Goal: Task Accomplishment & Management: Use online tool/utility

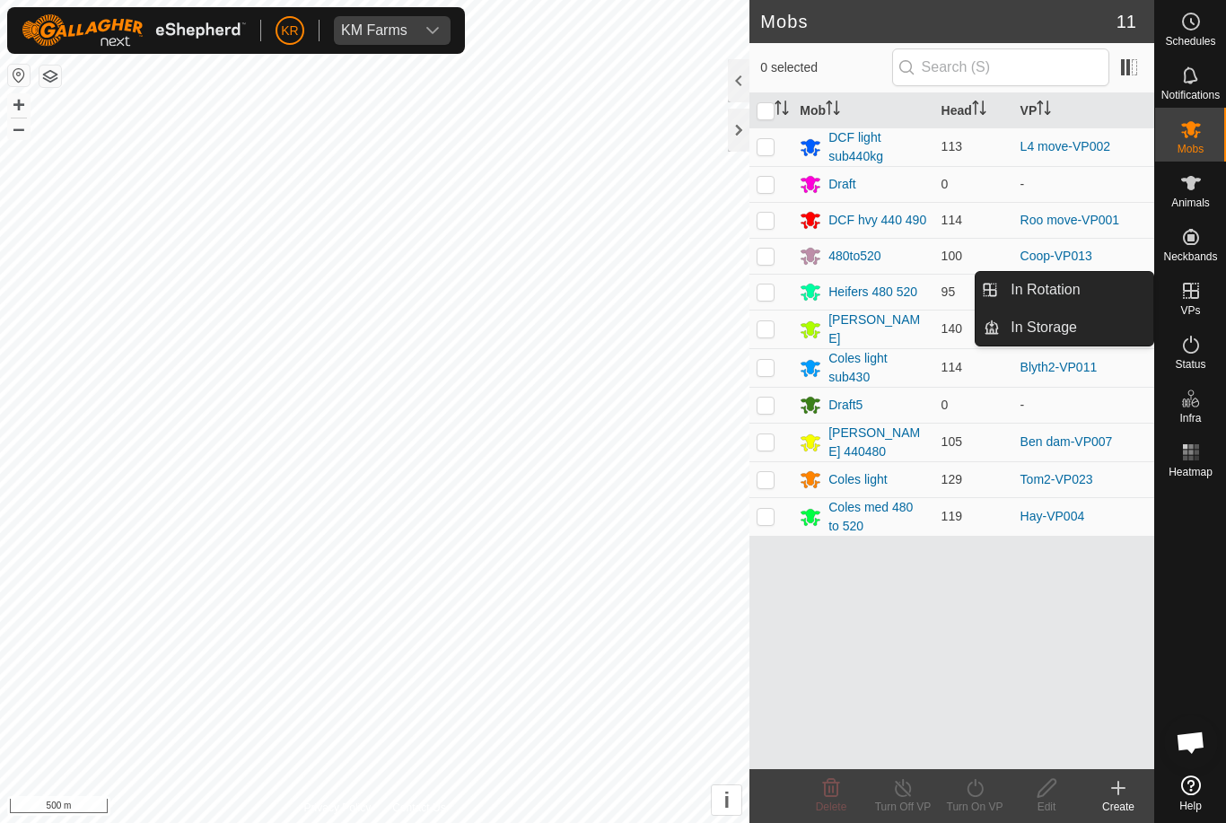
click at [1063, 297] on span "In Rotation" at bounding box center [1045, 290] width 69 height 22
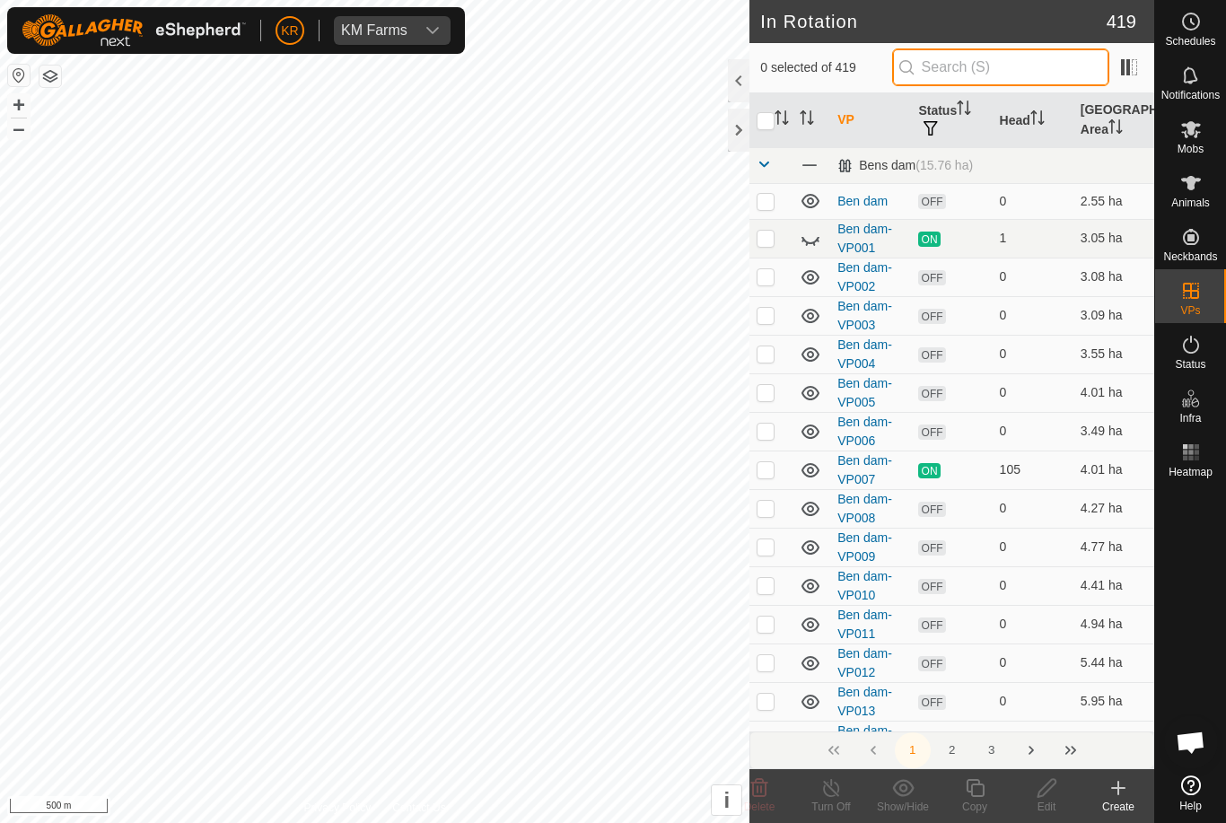
click at [1005, 76] on input "text" at bounding box center [1000, 67] width 217 height 38
click at [1113, 790] on icon at bounding box center [1118, 788] width 22 height 22
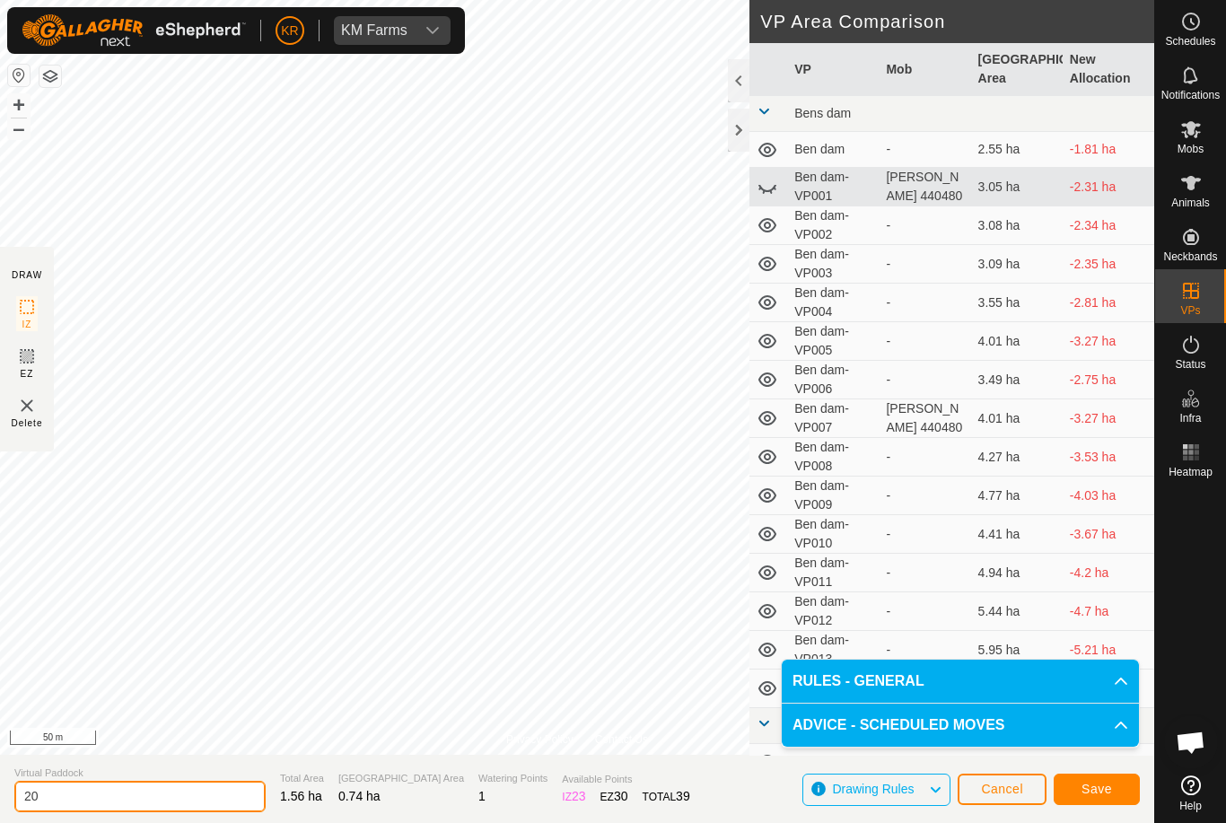
type input "2"
click at [1090, 784] on span "Save" at bounding box center [1096, 789] width 31 height 14
click at [117, 806] on input "L3" at bounding box center [139, 796] width 251 height 31
type input "L3a"
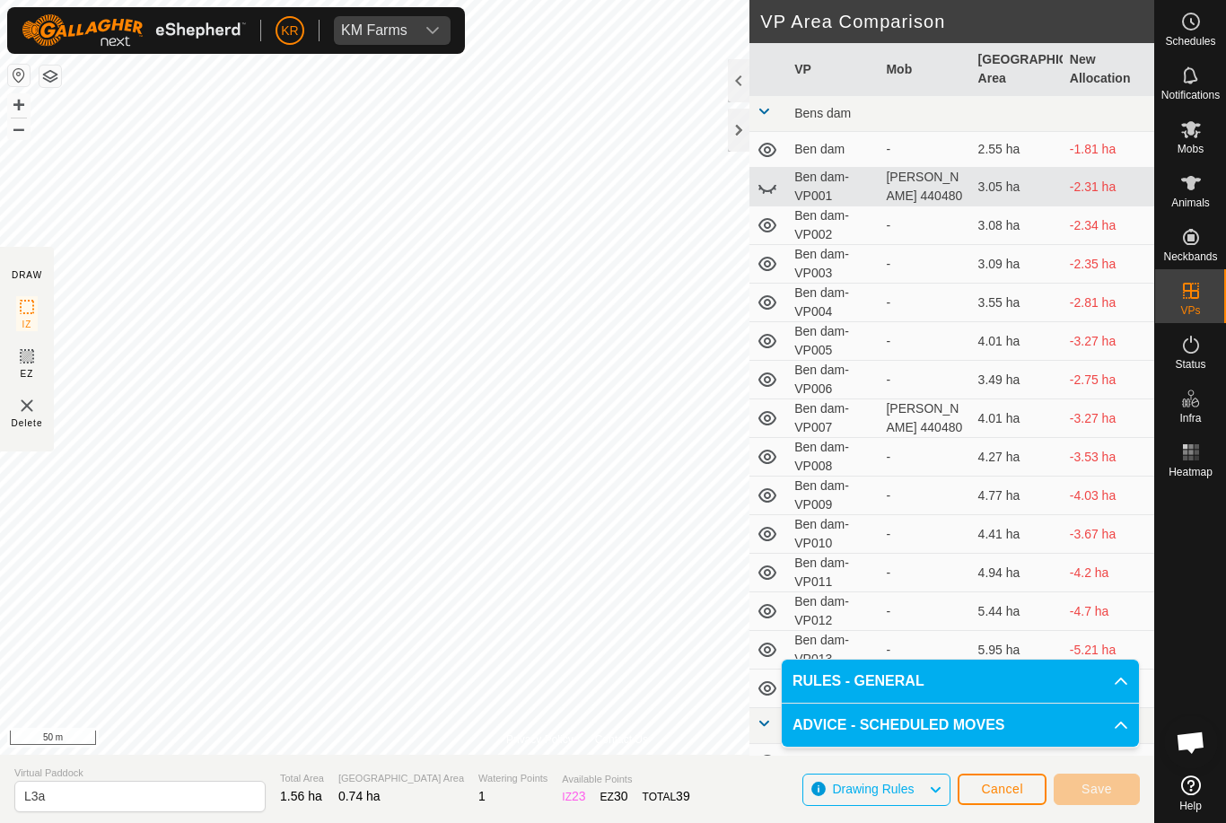
click at [991, 792] on span "Cancel" at bounding box center [1002, 789] width 42 height 14
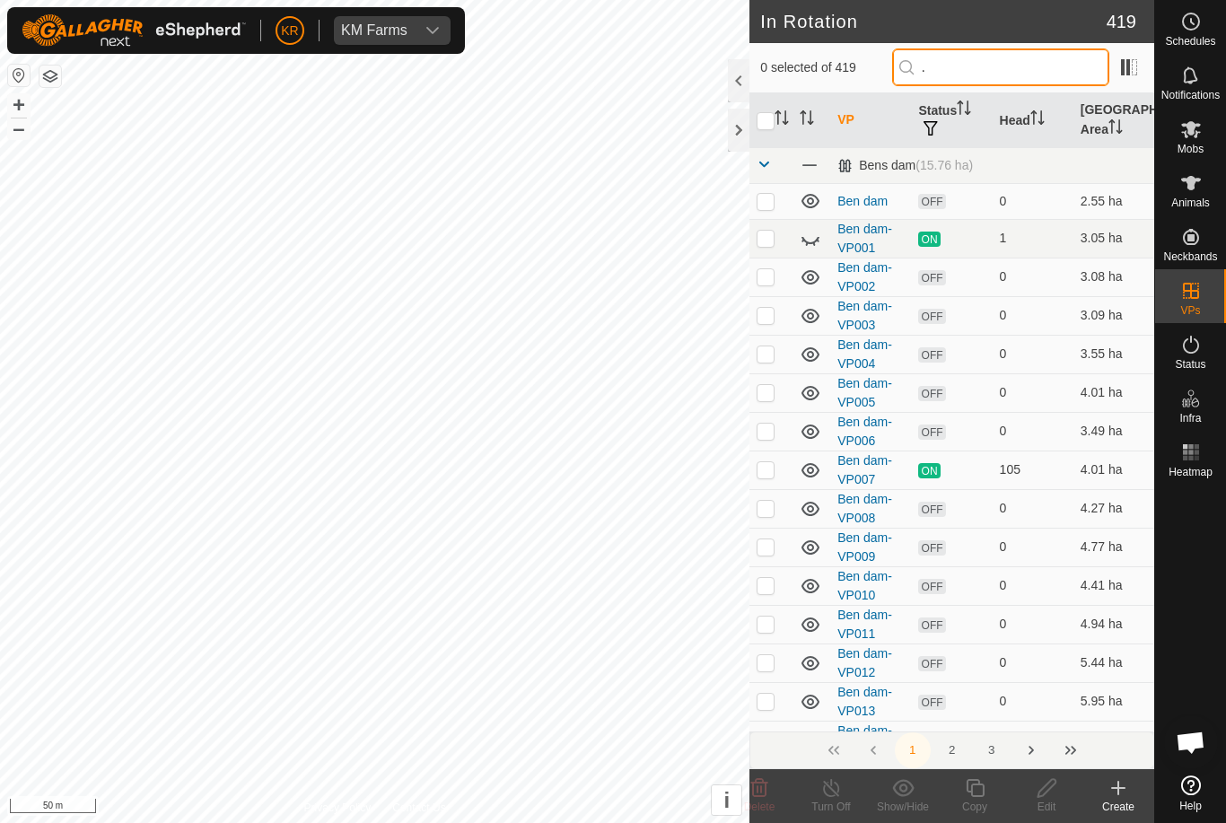
type input "."
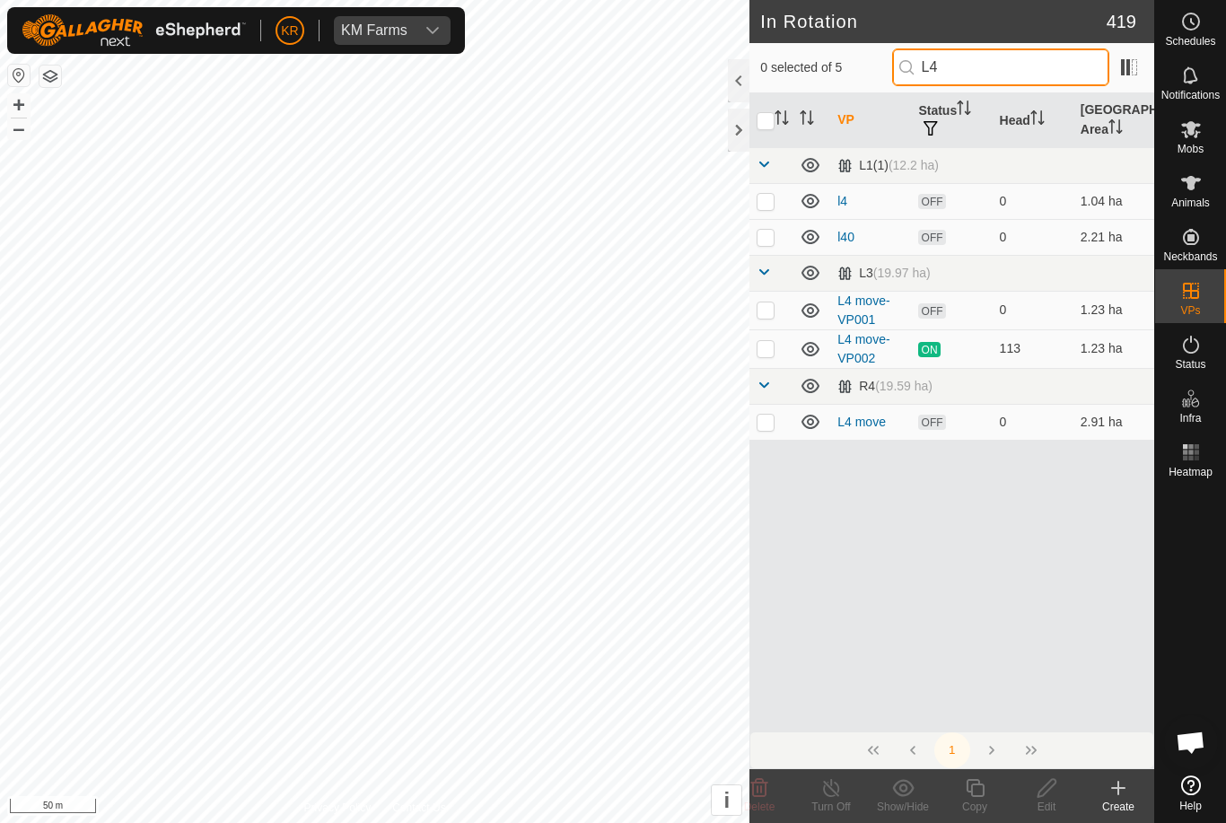
type input "L4"
click at [770, 350] on p-checkbox at bounding box center [766, 348] width 18 height 14
checkbox input "true"
click at [986, 792] on copy-svg-icon at bounding box center [975, 788] width 72 height 22
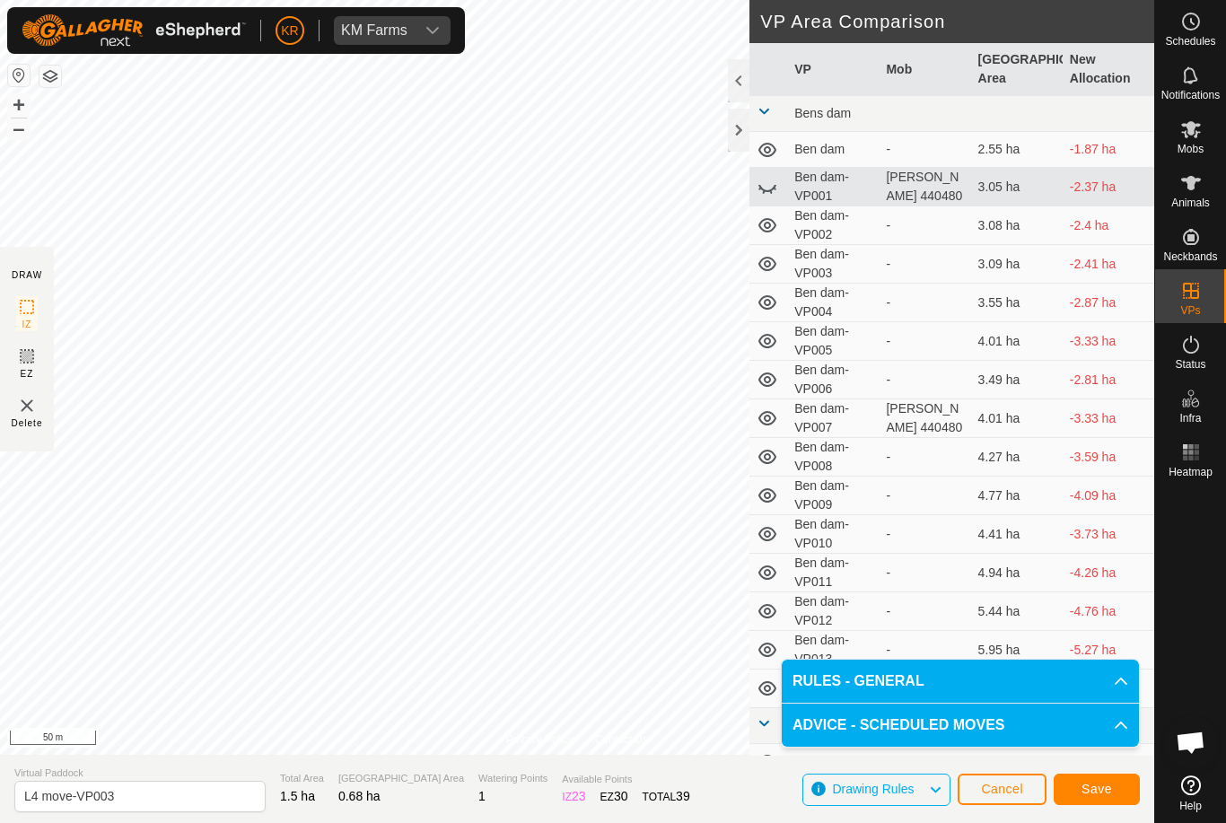
click at [1097, 792] on span "Save" at bounding box center [1096, 789] width 31 height 14
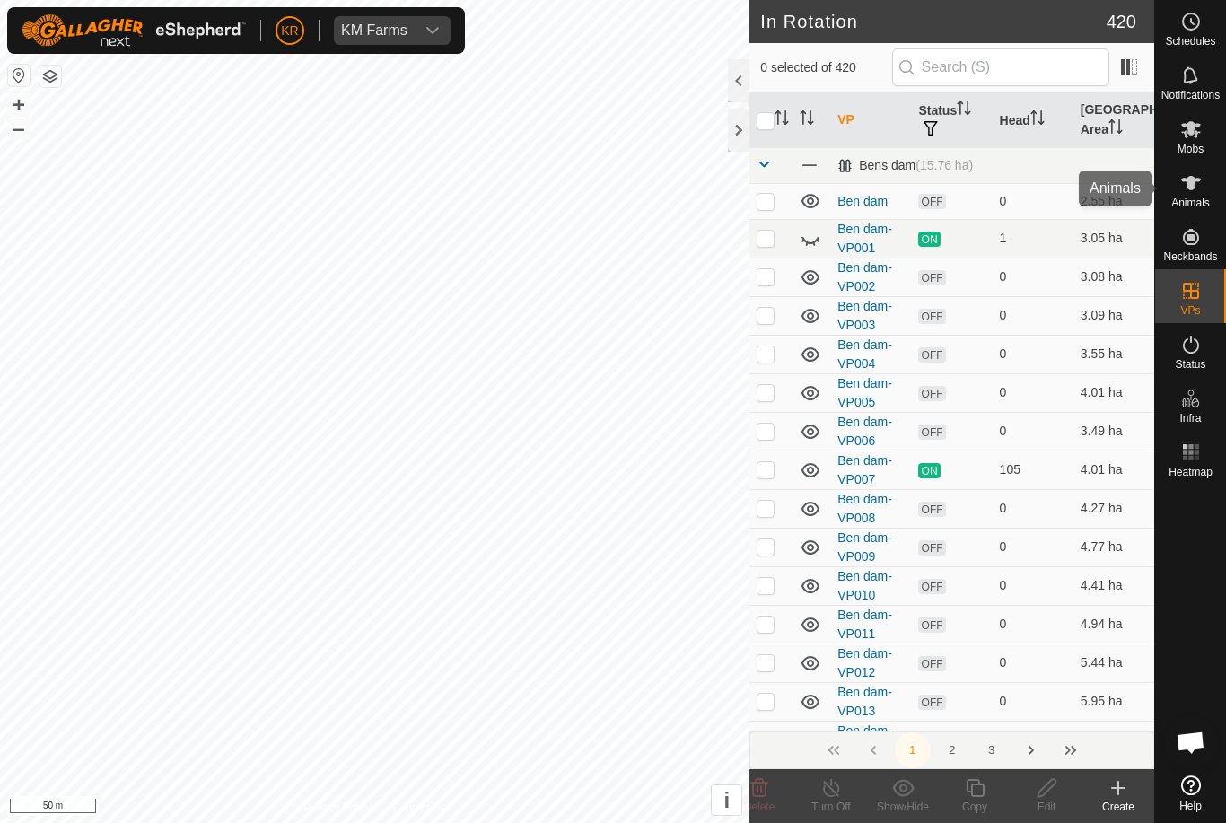
click at [1193, 192] on icon at bounding box center [1191, 183] width 22 height 22
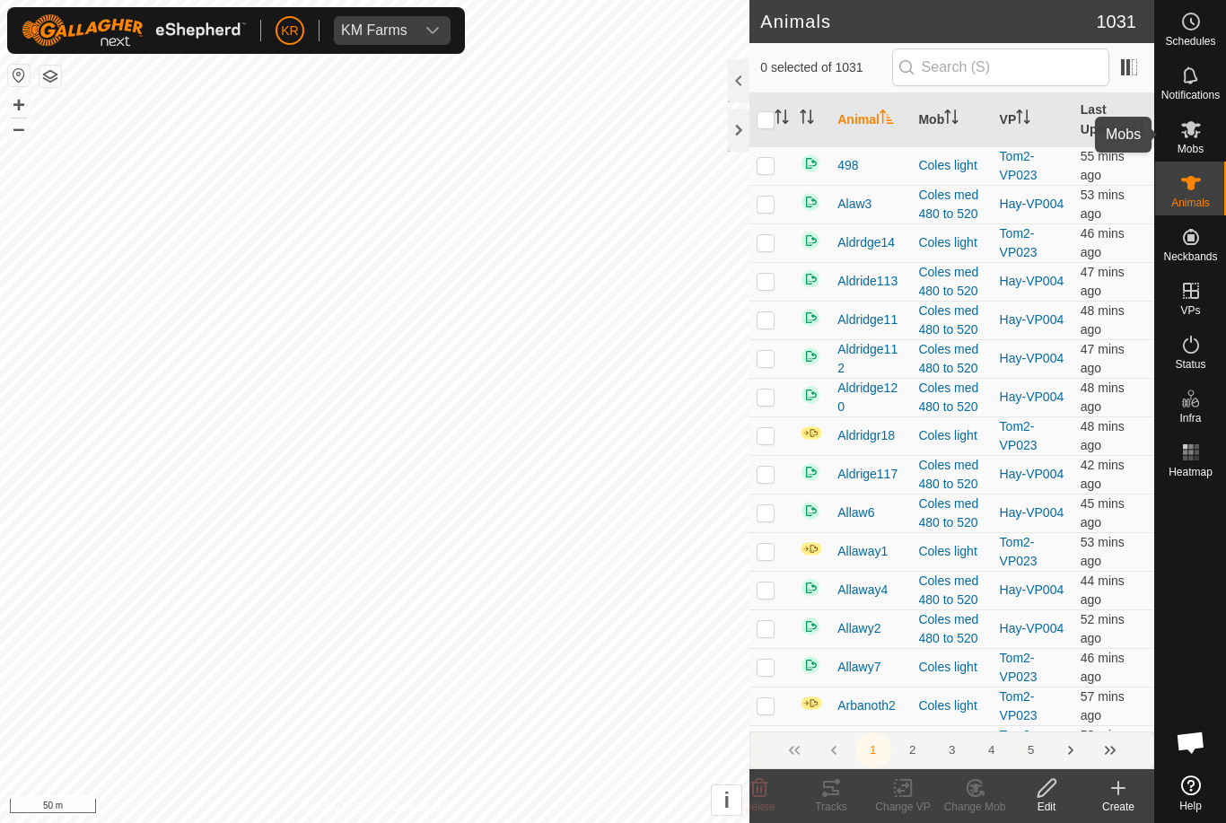
click at [1195, 147] on span "Mobs" at bounding box center [1190, 149] width 26 height 11
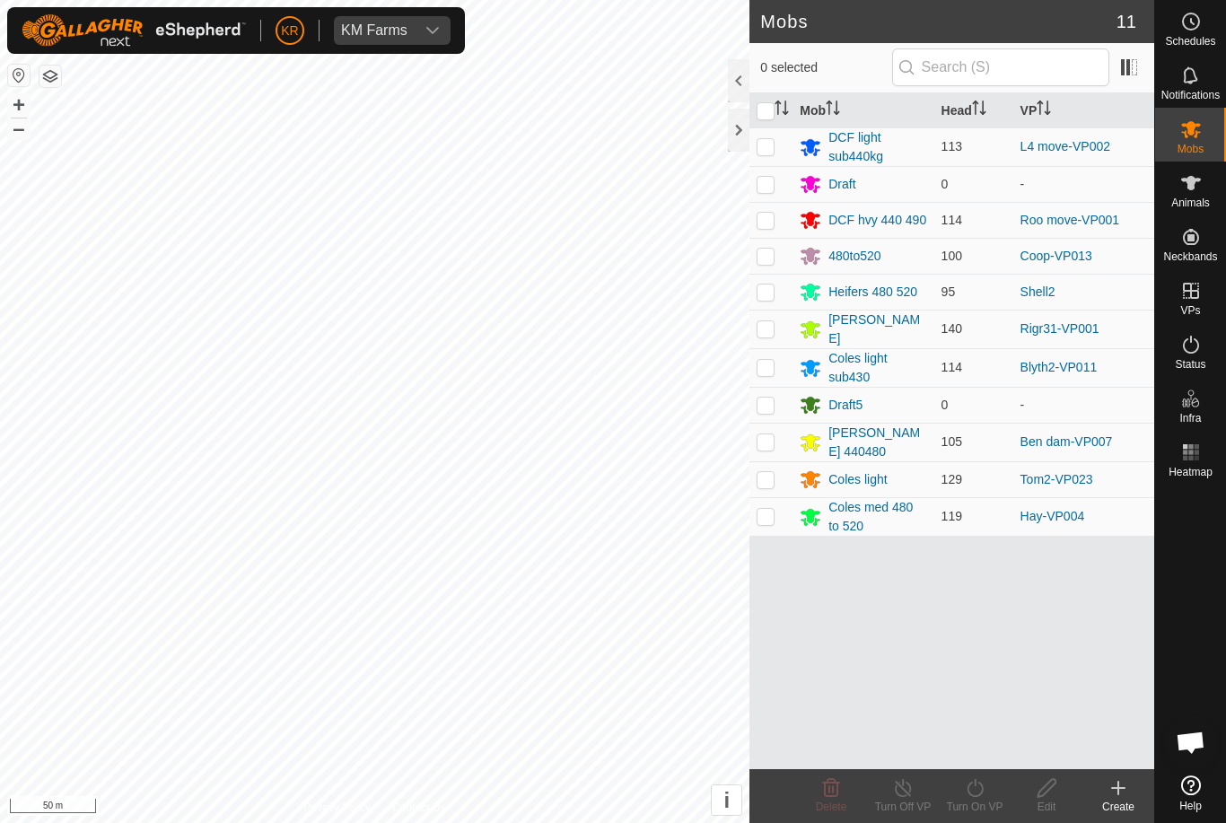
click at [1193, 147] on span "Mobs" at bounding box center [1190, 149] width 26 height 11
click at [772, 151] on p-checkbox at bounding box center [766, 146] width 18 height 14
checkbox input "true"
click at [974, 805] on div "Turn On VP" at bounding box center [975, 807] width 72 height 16
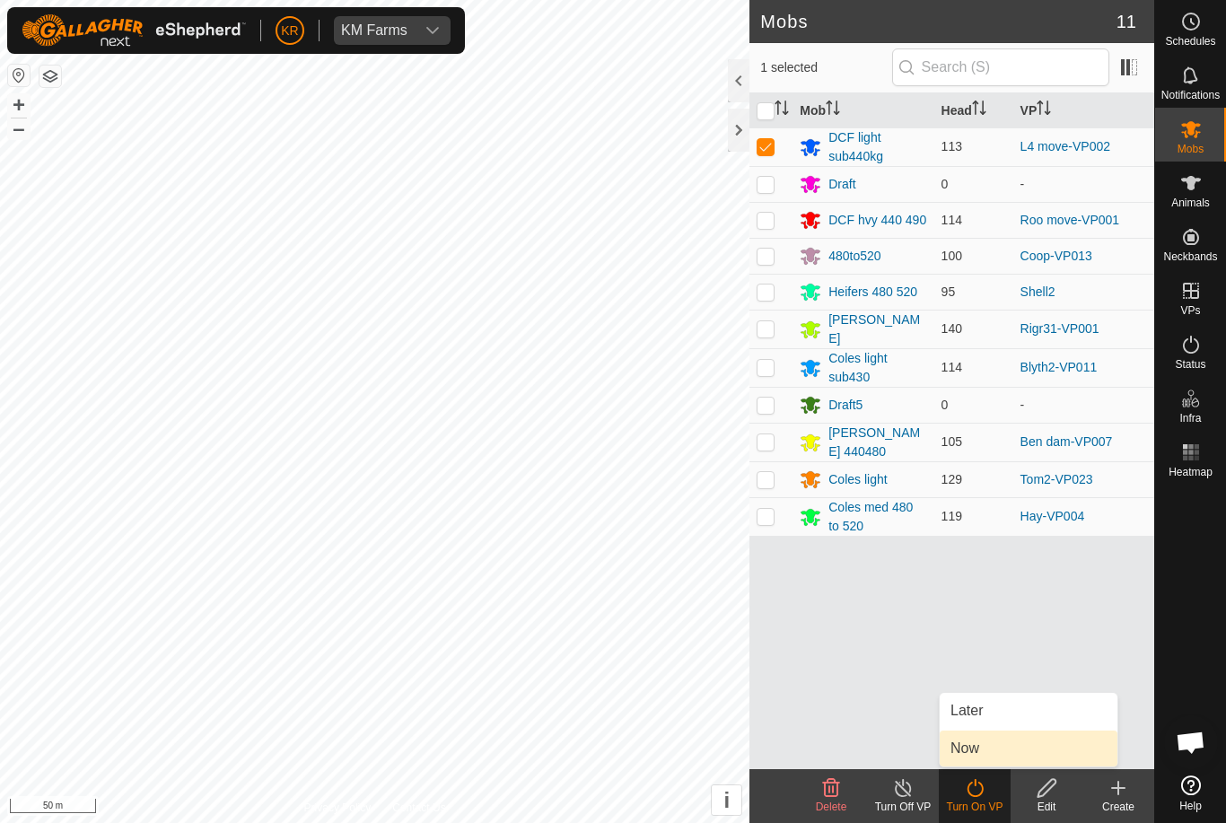
click at [983, 753] on link "Now" at bounding box center [1029, 749] width 178 height 36
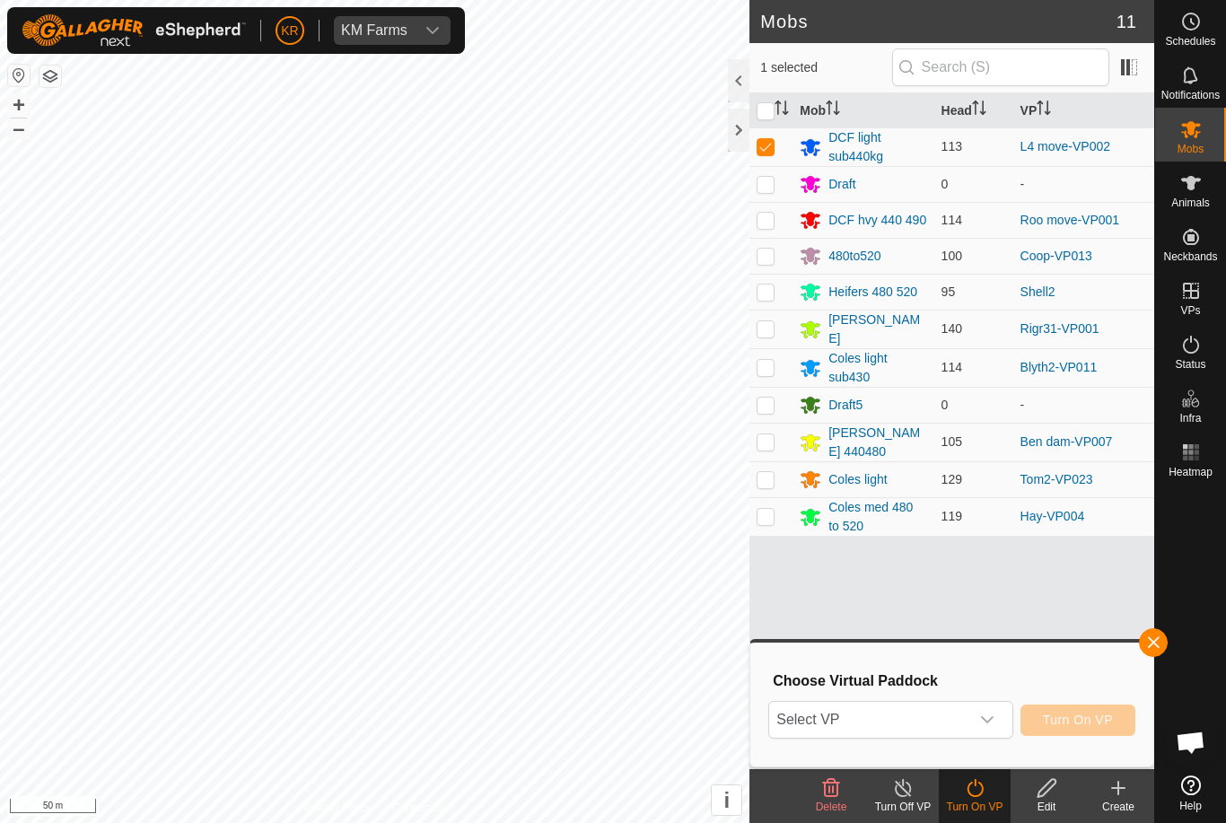
click at [959, 729] on span "Select VP" at bounding box center [868, 720] width 199 height 36
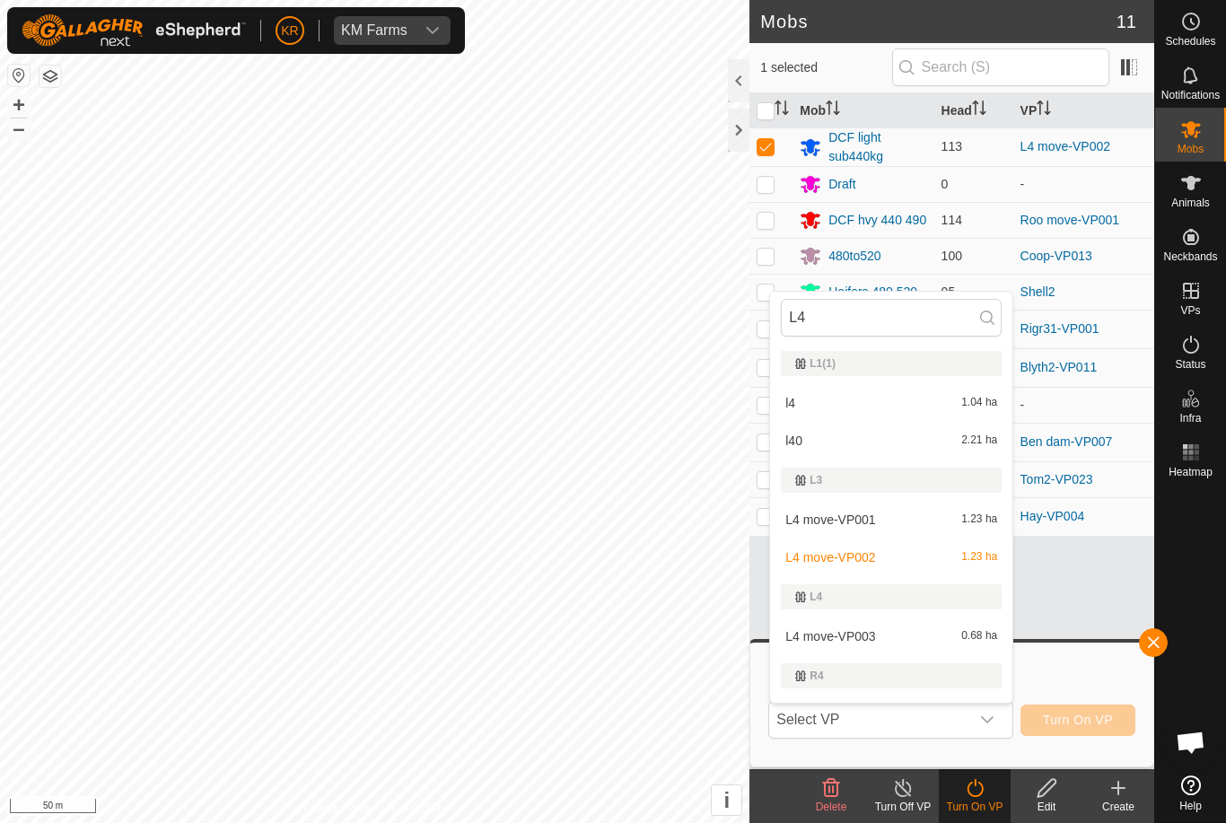
type input "L4"
click at [900, 635] on div "L4 move-VP003 0.68 ha" at bounding box center [891, 637] width 221 height 22
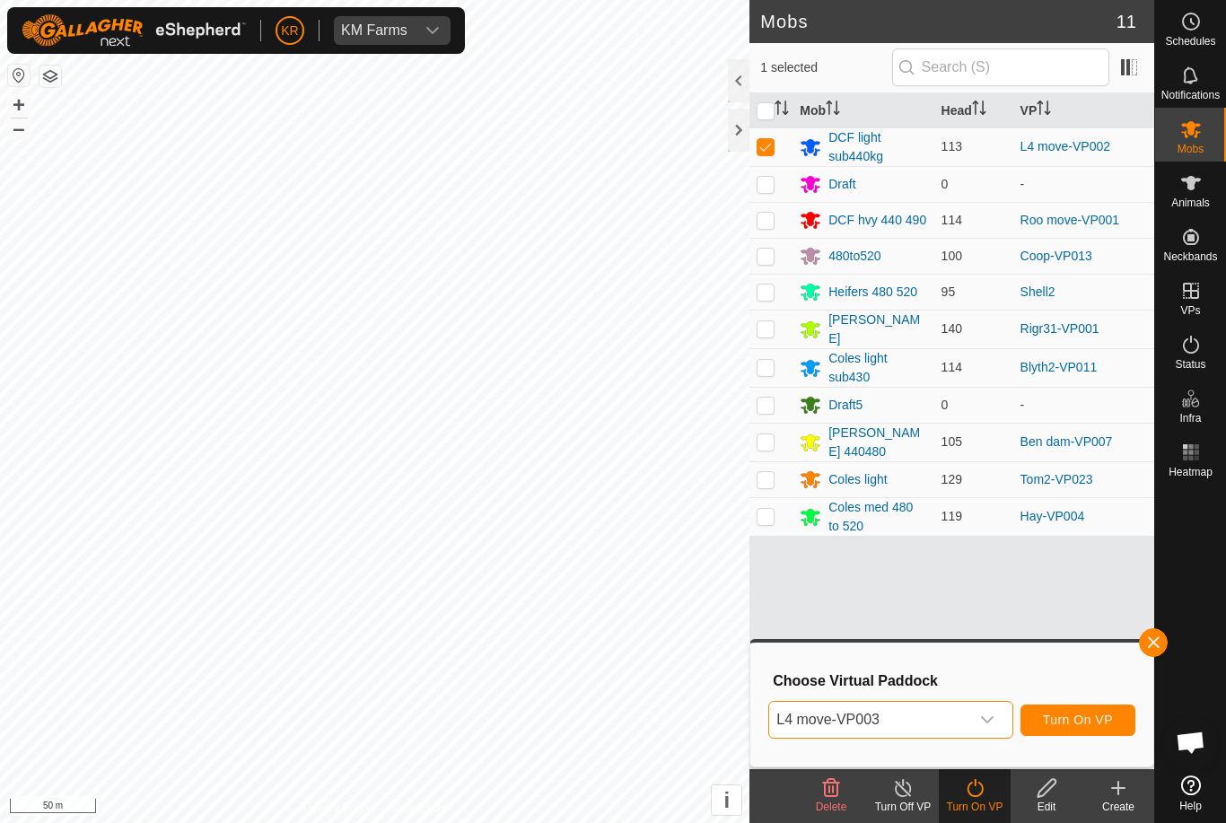
click at [1108, 724] on span "Turn On VP" at bounding box center [1078, 720] width 70 height 14
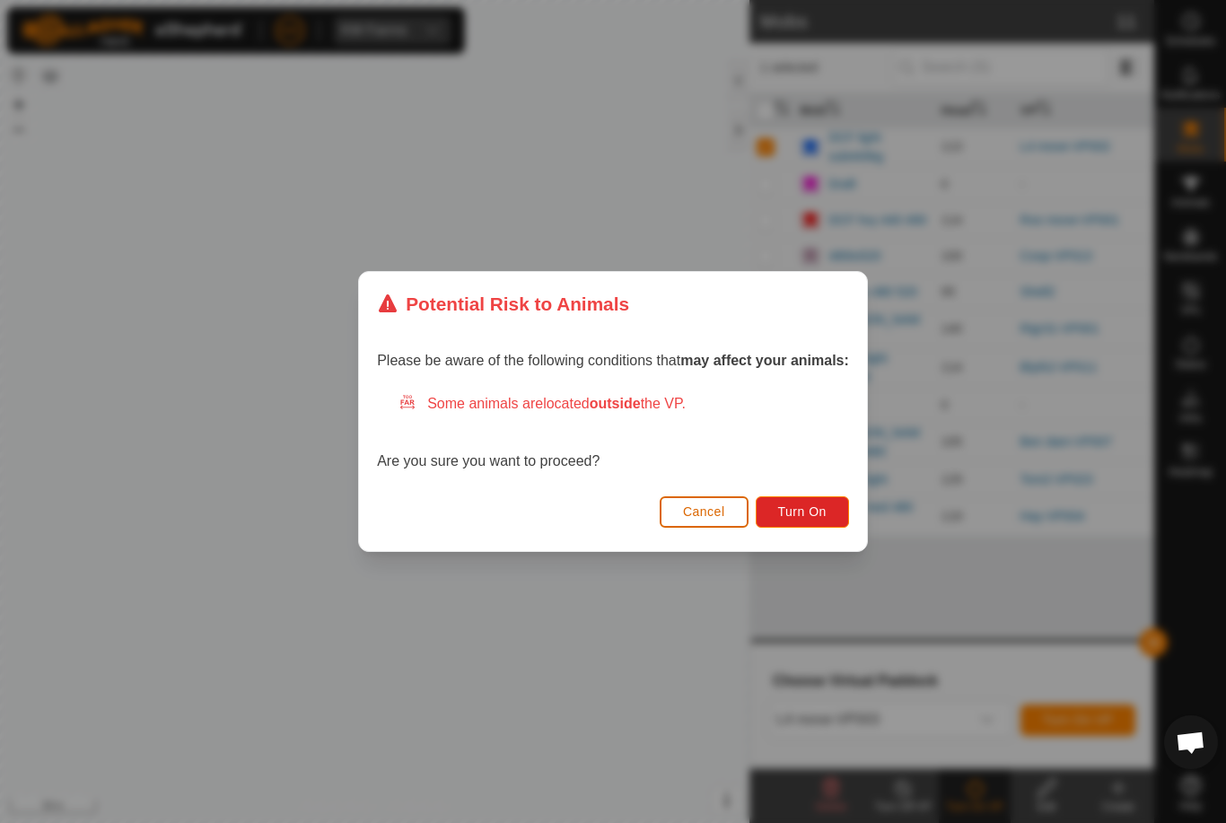
click at [819, 521] on button "Turn On" at bounding box center [802, 511] width 93 height 31
